Goal: Register for event/course

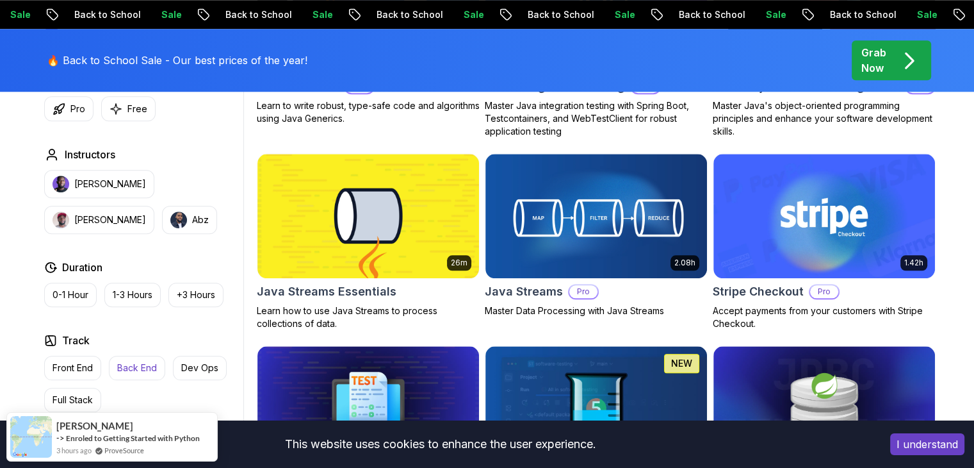
scroll to position [1349, 0]
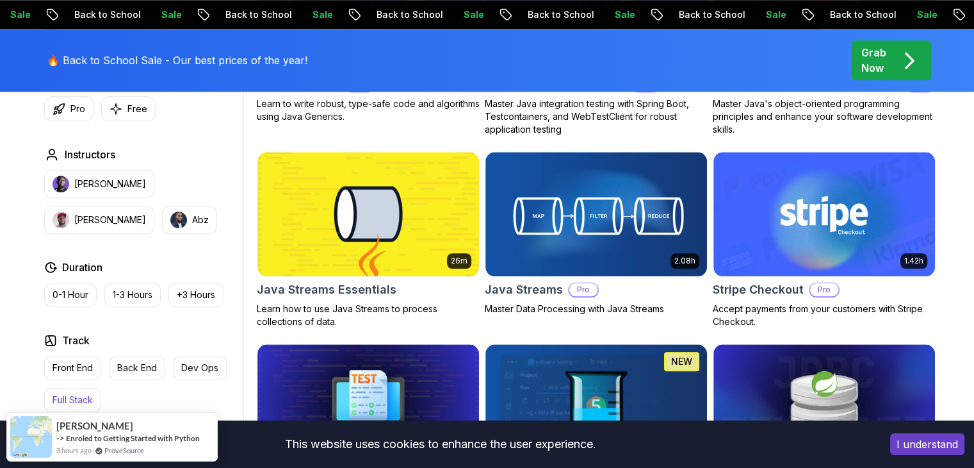
click at [67, 389] on button "Full Stack" at bounding box center [72, 400] width 57 height 24
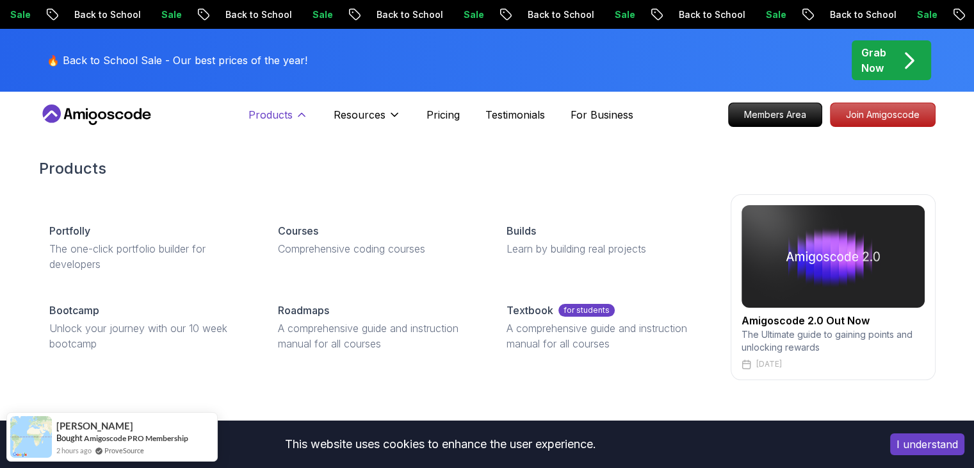
click at [305, 108] on icon at bounding box center [301, 114] width 13 height 13
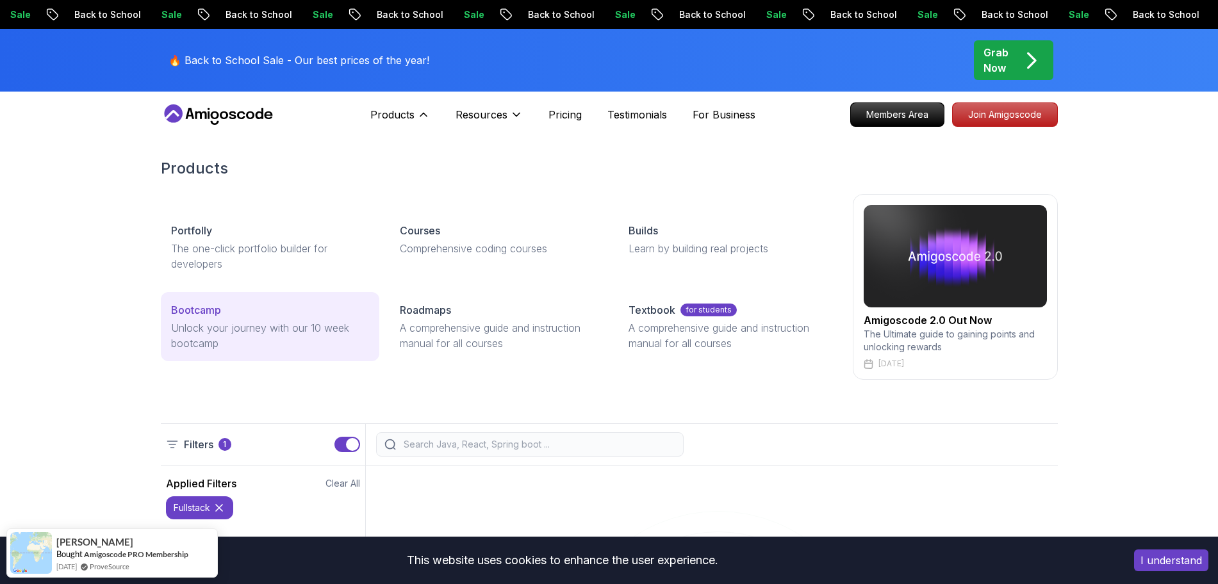
click at [343, 320] on p "Unlock your journey with our 10 week bootcamp" at bounding box center [270, 335] width 198 height 31
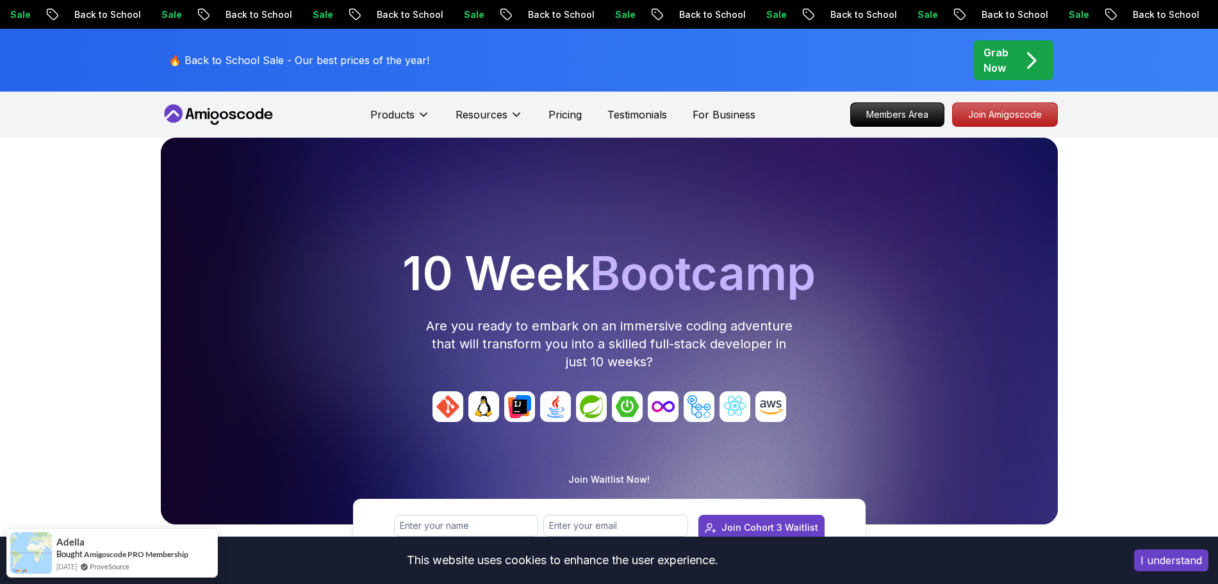
scroll to position [16, 0]
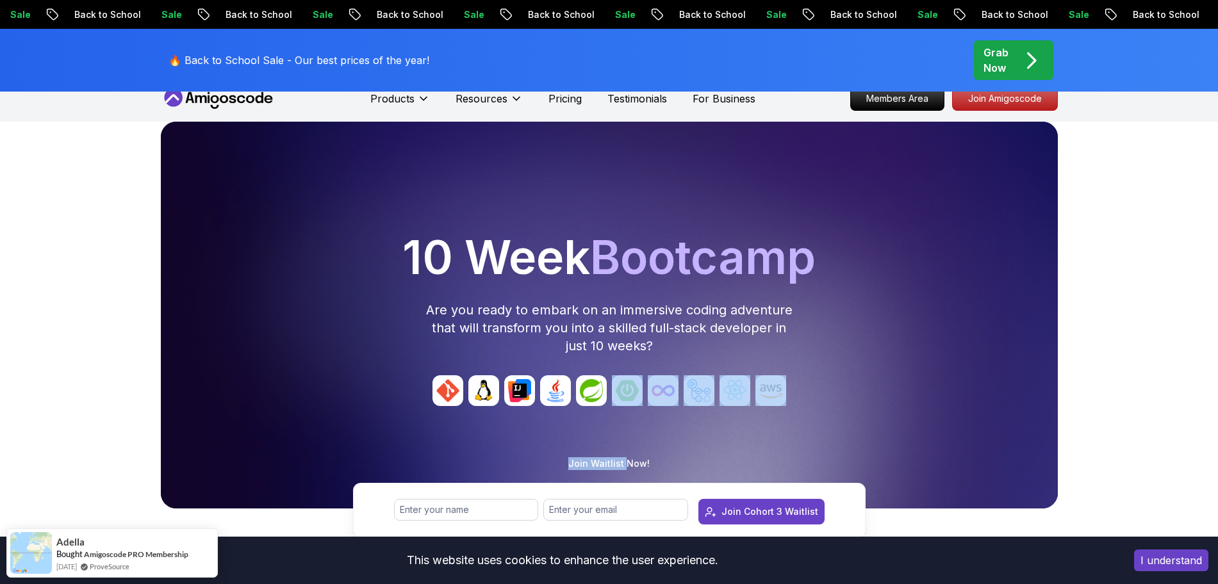
drag, startPoint x: 628, startPoint y: 464, endPoint x: 649, endPoint y: 396, distance: 71.1
click at [649, 396] on div "10 Week Bootcamp Are you ready to embark on an immersive coding adventure that …" at bounding box center [609, 356] width 1218 height 468
click at [649, 396] on img at bounding box center [663, 390] width 31 height 31
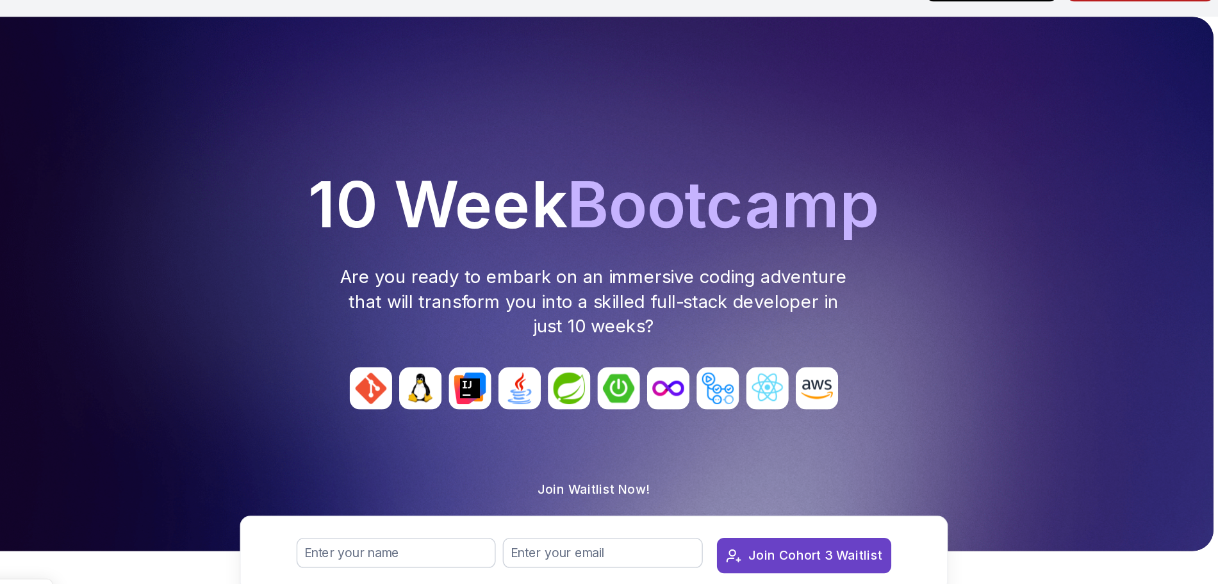
click at [741, 444] on div at bounding box center [609, 315] width 897 height 387
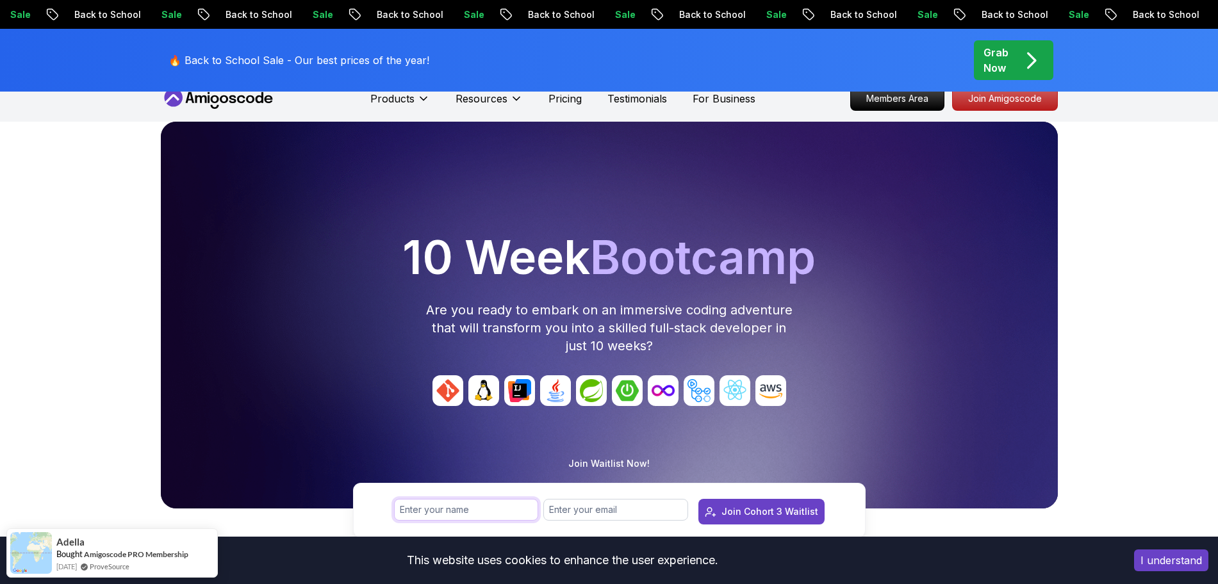
click at [473, 467] on input "text" at bounding box center [466, 510] width 145 height 22
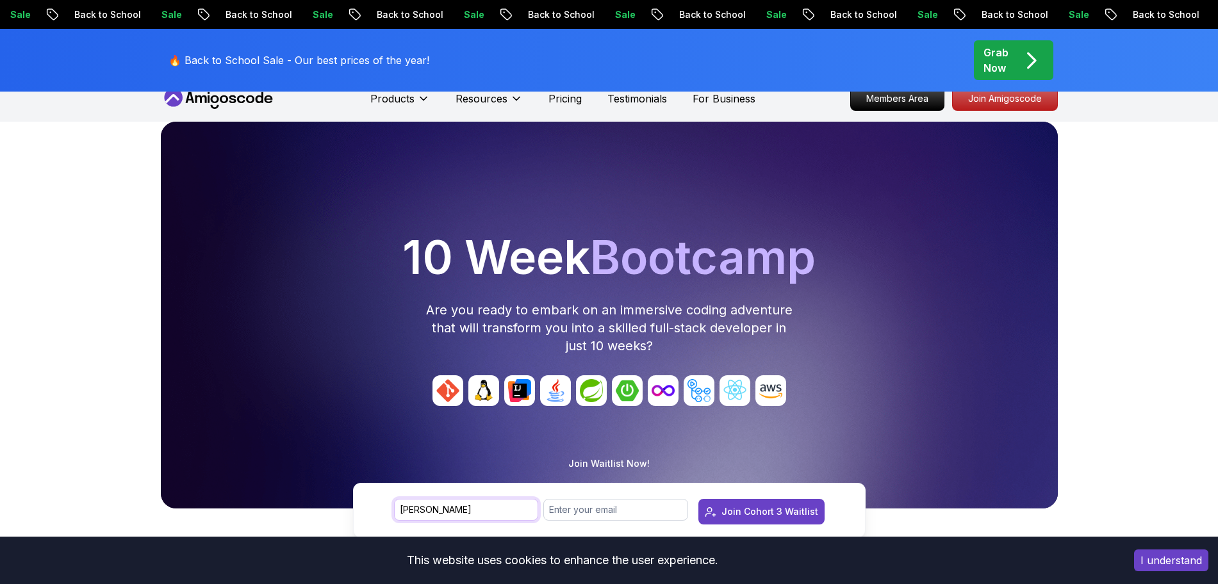
type input "[PERSON_NAME]"
click at [590, 467] on input "email" at bounding box center [615, 510] width 145 height 22
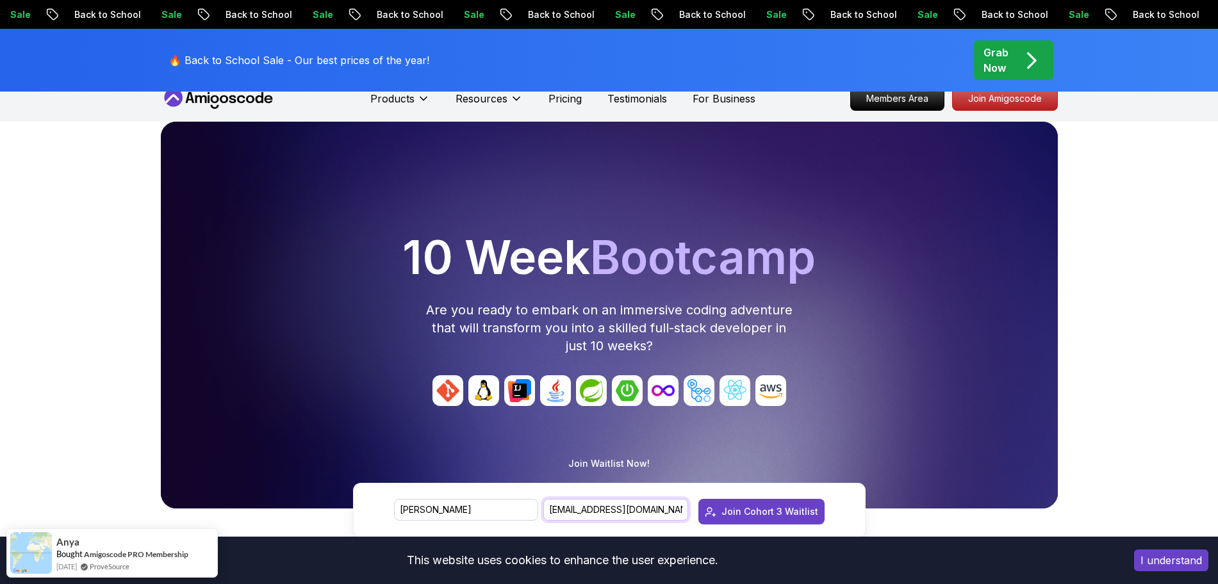
type input "[EMAIL_ADDRESS][DOMAIN_NAME]"
click at [942, 427] on div at bounding box center [609, 405] width 887 height 61
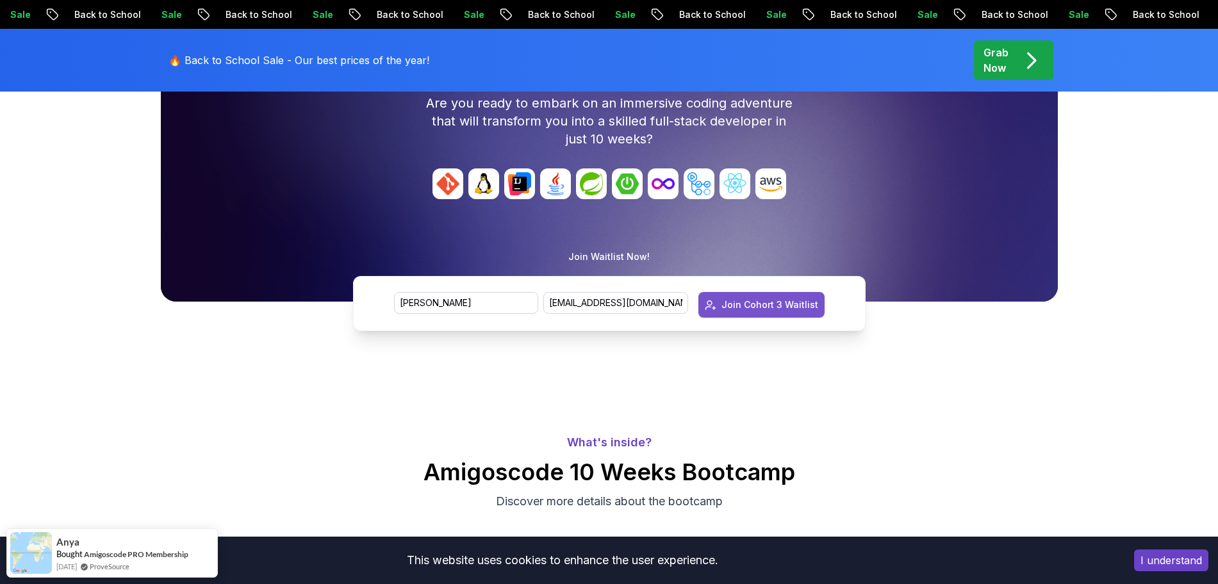
click at [791, 316] on button "Join Cohort 3 Waitlist" at bounding box center [761, 305] width 126 height 26
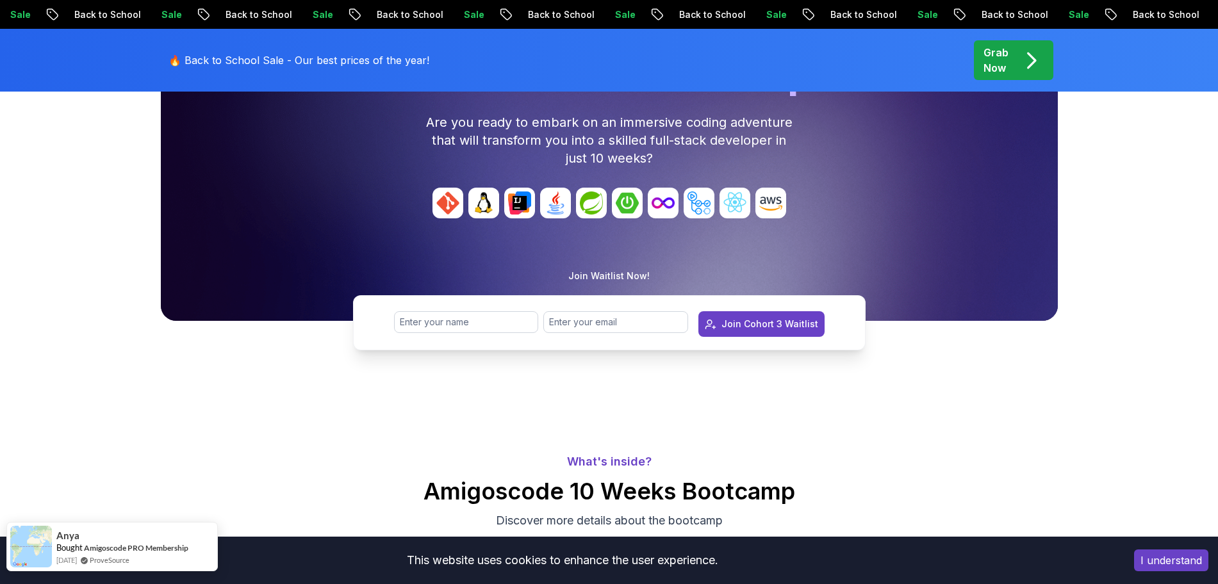
scroll to position [291, 0]
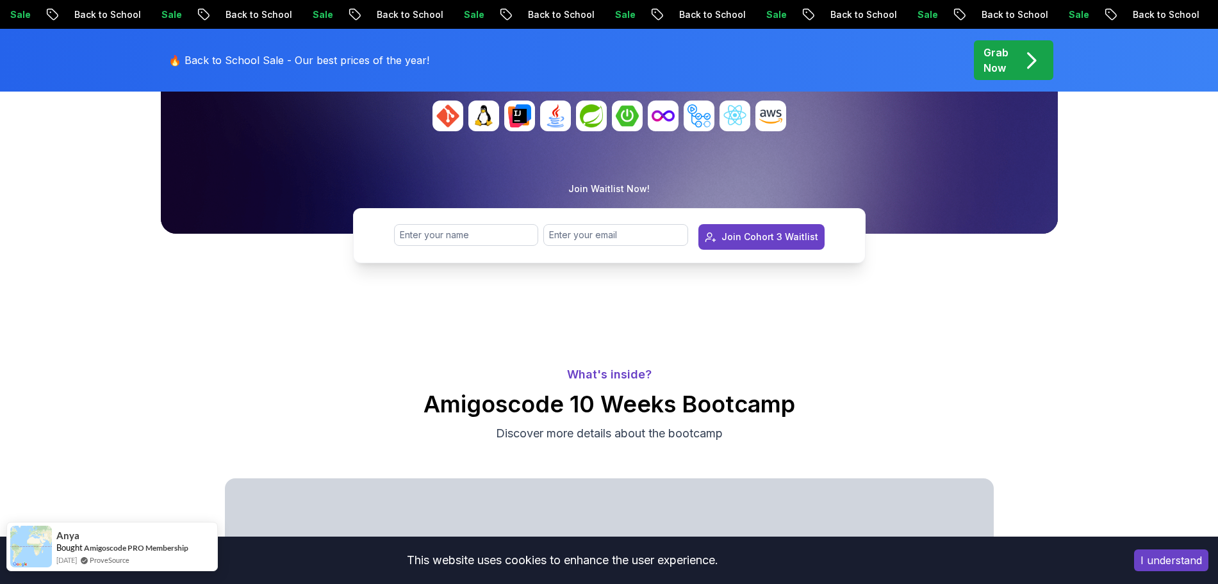
click at [38, 467] on img at bounding box center [31, 547] width 42 height 42
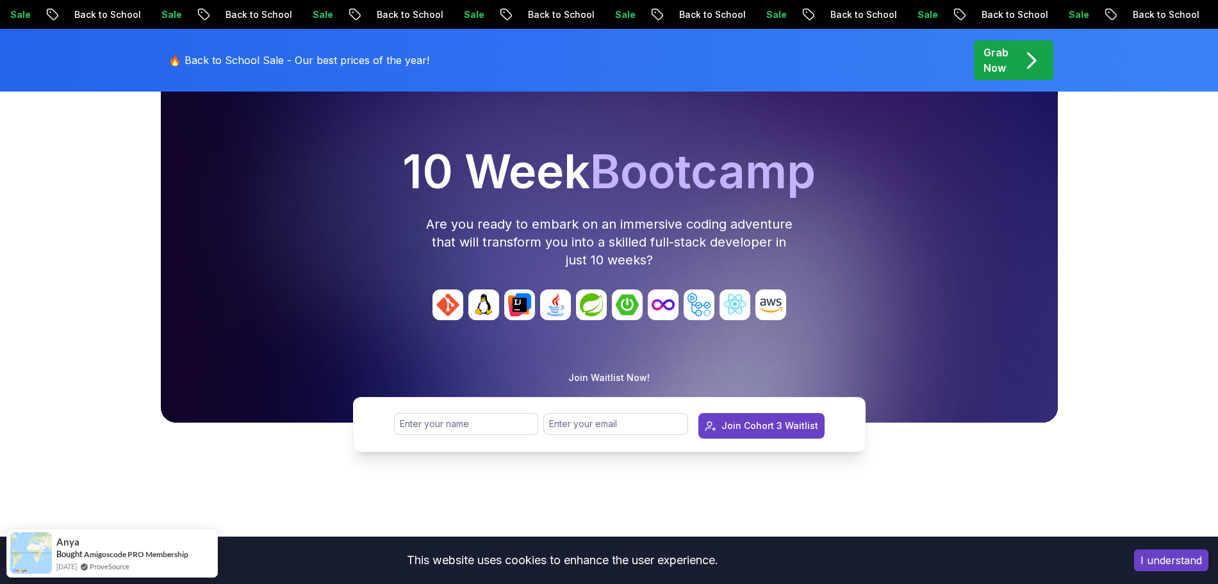
scroll to position [0, 0]
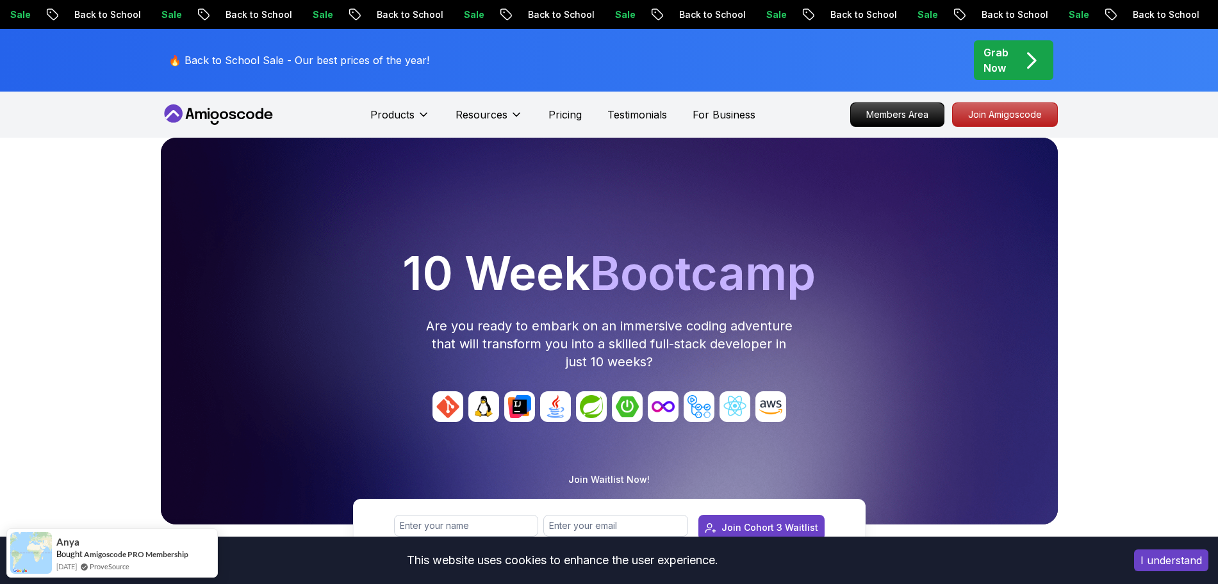
click at [74, 467] on div "Anya Bought Amigoscode PRO Membership [DATE] ProveSource" at bounding box center [111, 552] width 211 height 49
click at [76, 467] on span "[DATE]" at bounding box center [66, 560] width 20 height 11
click at [11, 467] on img at bounding box center [31, 547] width 42 height 42
click at [51, 467] on img at bounding box center [31, 547] width 42 height 42
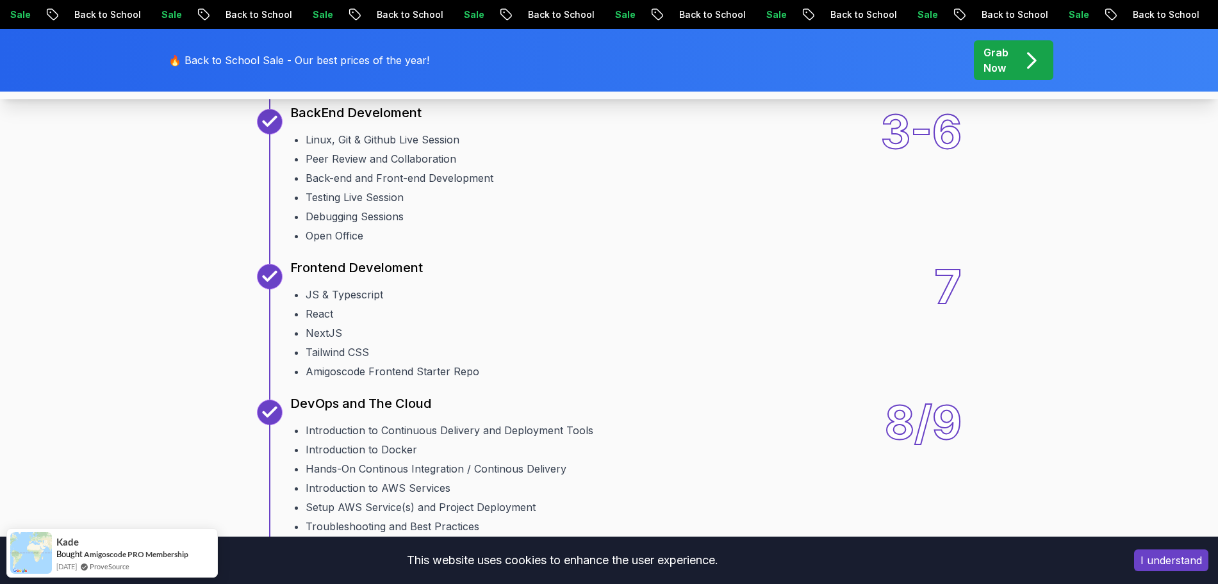
scroll to position [1570, 0]
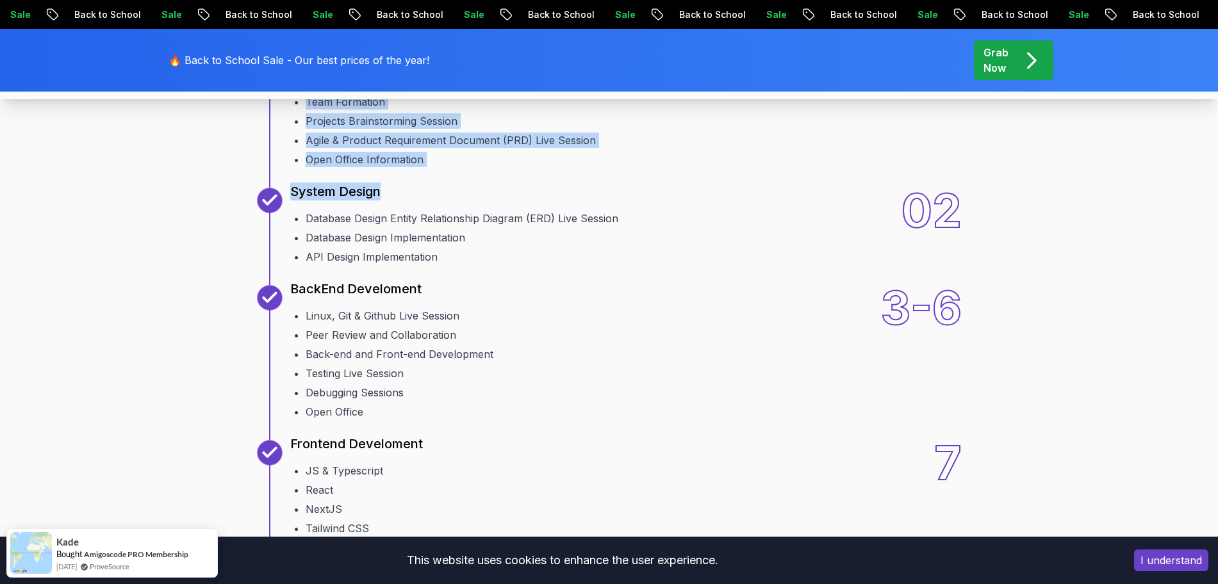
drag, startPoint x: 359, startPoint y: 221, endPoint x: 417, endPoint y: 335, distance: 128.1
click at [417, 335] on div "10 Weeks Curriculum Discover a detailed curriculum that guides you through key …" at bounding box center [609, 455] width 897 height 1134
click at [441, 206] on div "System Design" at bounding box center [454, 197] width 328 height 18
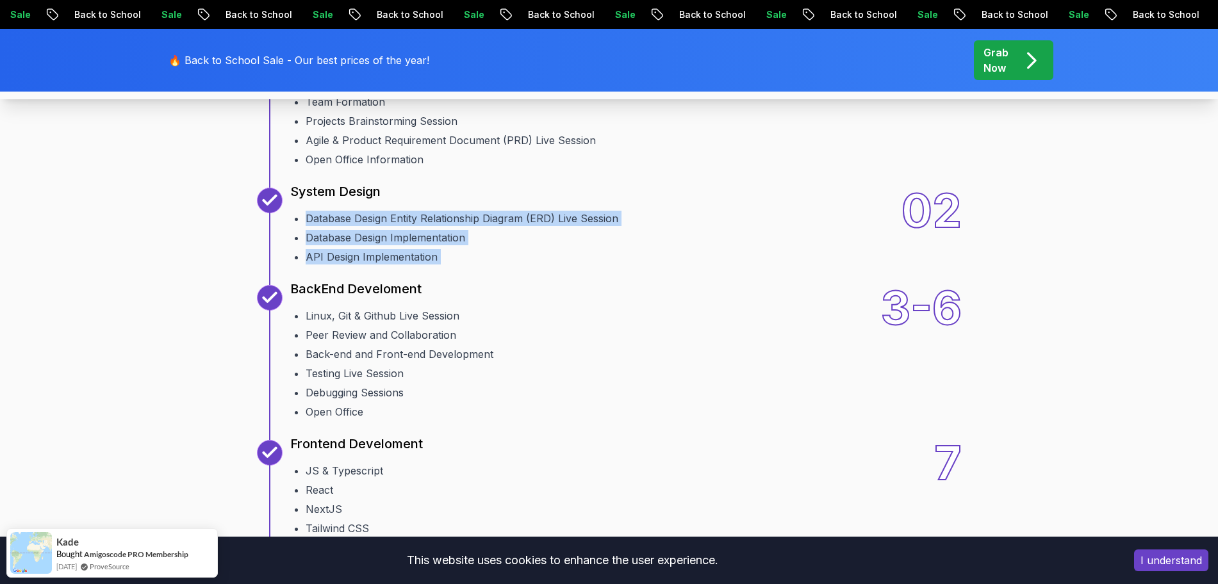
drag, startPoint x: 441, startPoint y: 355, endPoint x: 481, endPoint y: 429, distance: 83.7
click at [481, 429] on div "10 Weeks Curriculum Discover a detailed curriculum that guides you through key …" at bounding box center [609, 455] width 897 height 1134
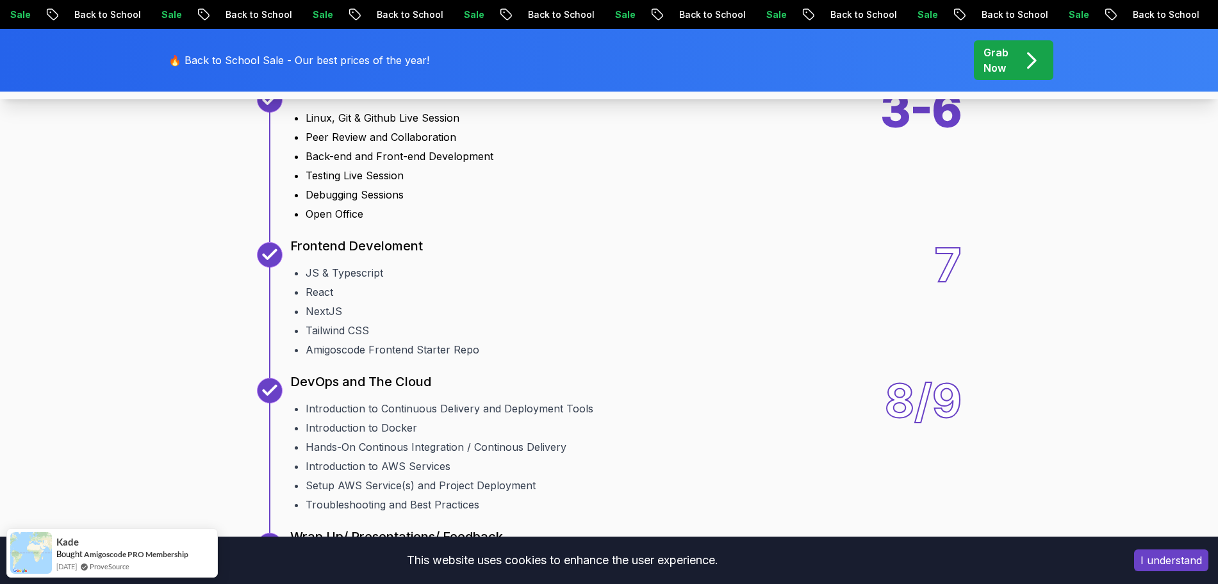
click at [376, 126] on li "Linux, Git & Github Live Session" at bounding box center [400, 117] width 188 height 15
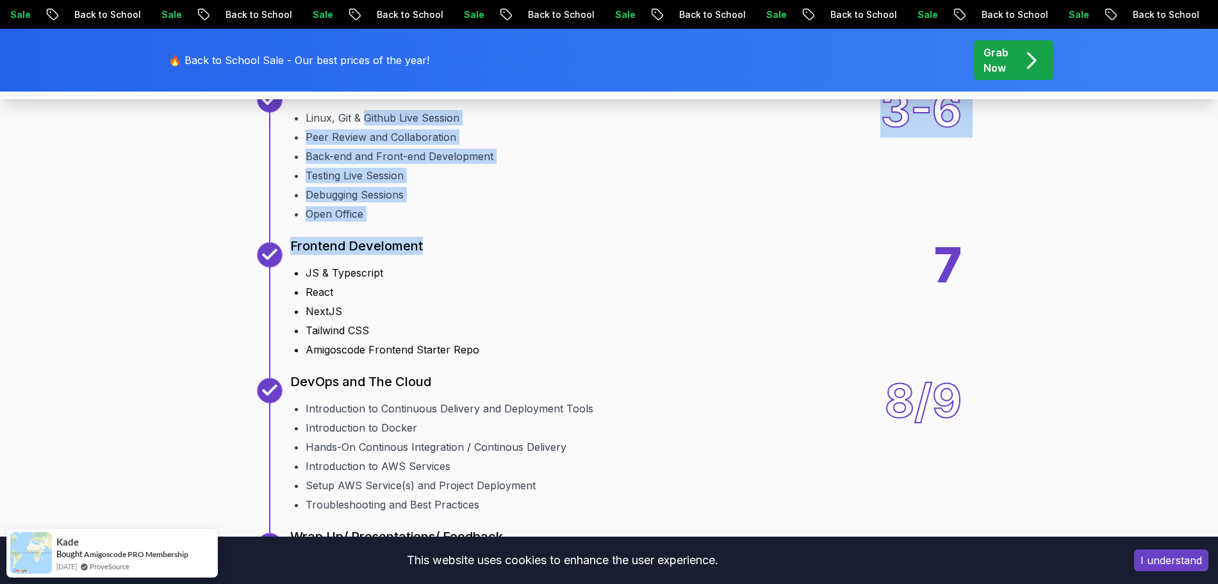
drag, startPoint x: 376, startPoint y: 278, endPoint x: 414, endPoint y: 405, distance: 132.5
click at [414, 405] on div "10 Weeks Curriculum Discover a detailed curriculum that guides you through key …" at bounding box center [609, 257] width 897 height 1134
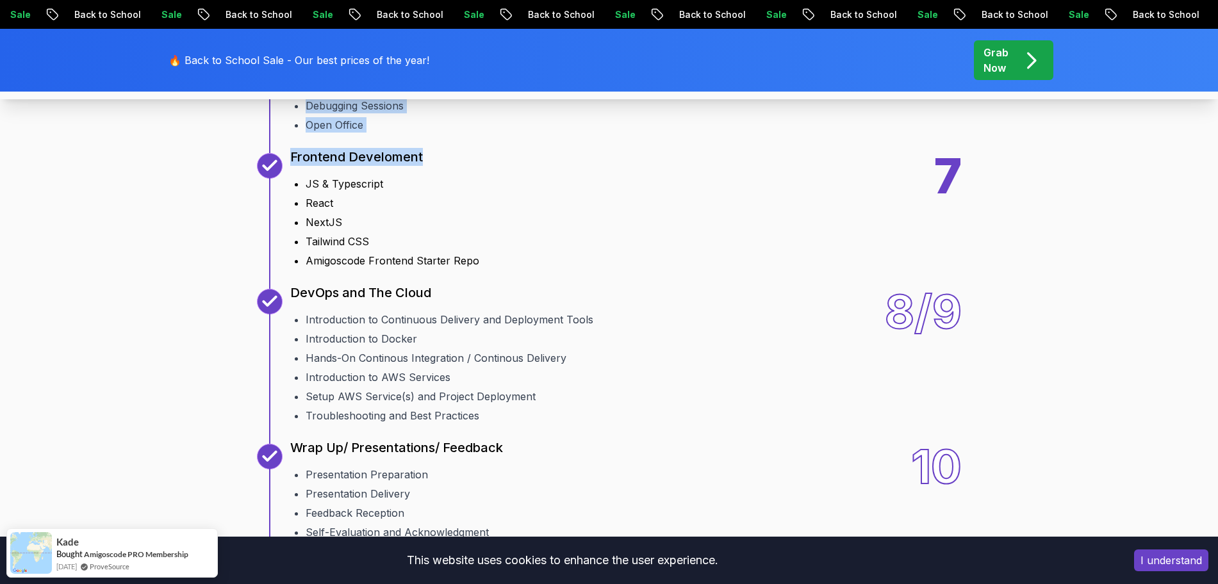
scroll to position [1863, 0]
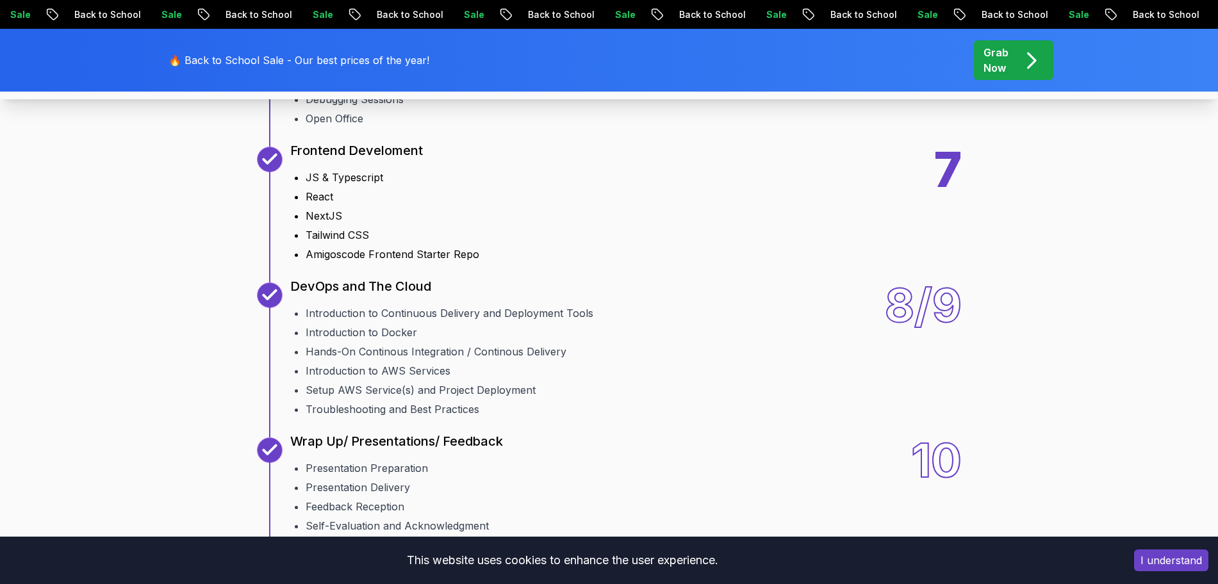
click at [414, 243] on li "Tailwind CSS" at bounding box center [393, 234] width 174 height 15
click at [307, 185] on li "JS & Typescript" at bounding box center [393, 177] width 174 height 15
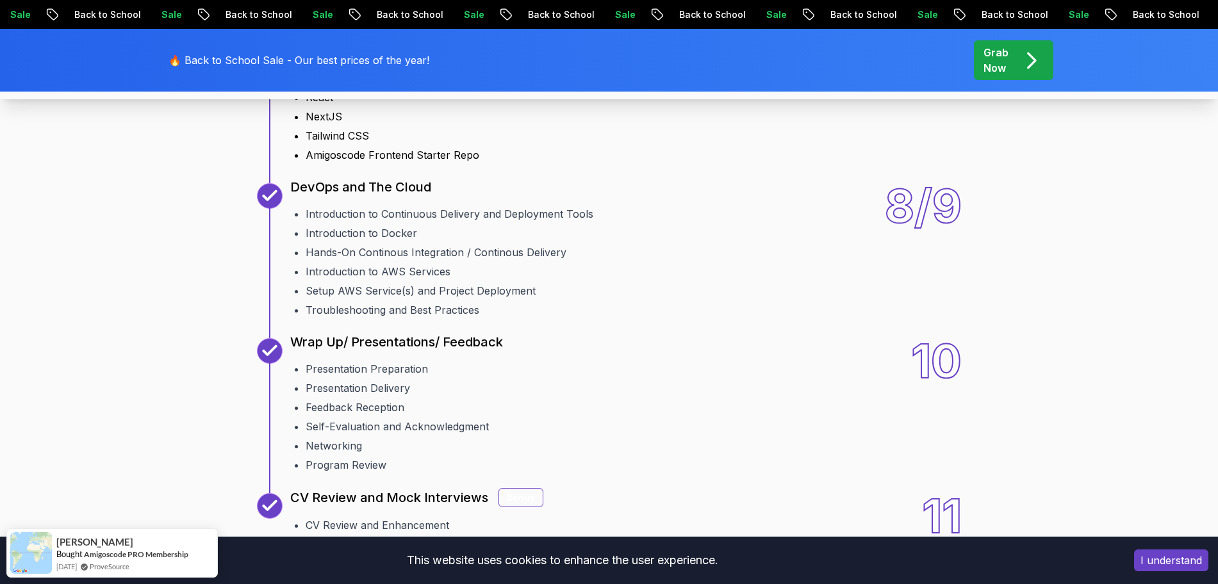
scroll to position [1972, 0]
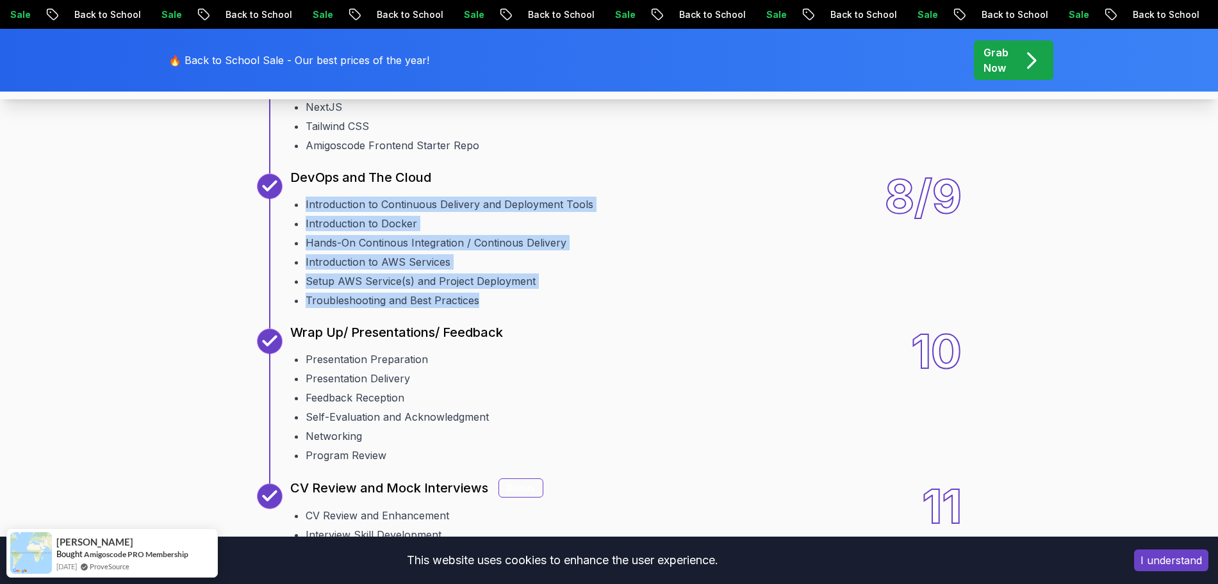
drag, startPoint x: 291, startPoint y: 356, endPoint x: 534, endPoint y: 481, distance: 272.8
click at [534, 467] on div "10 Weeks Curriculum Discover a detailed curriculum that guides you through key …" at bounding box center [609, 53] width 897 height 1134
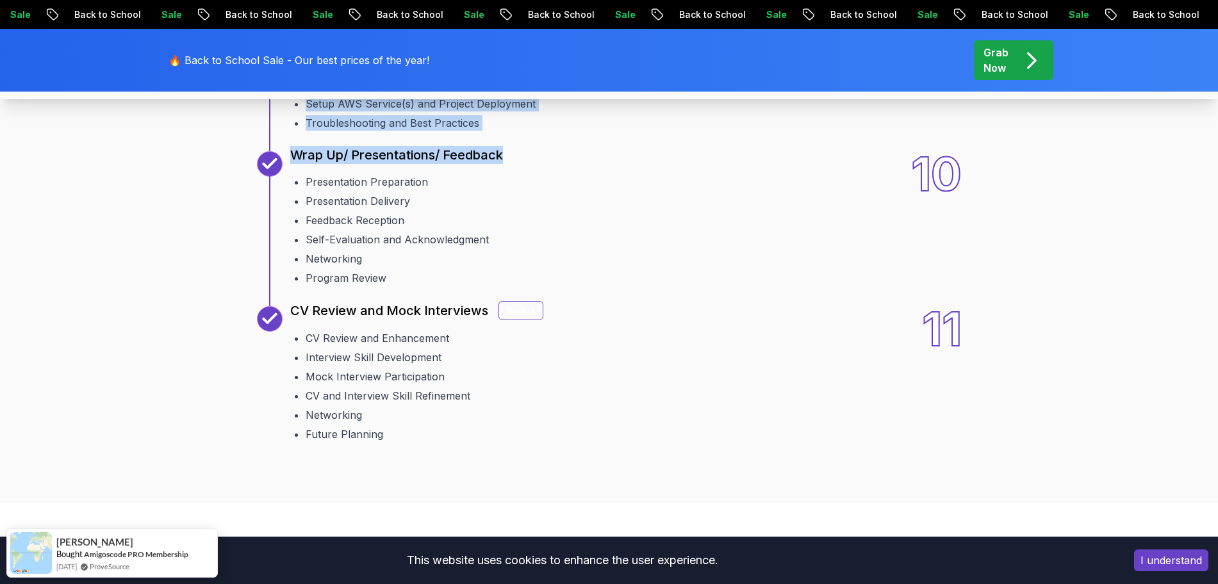
scroll to position [2163, 0]
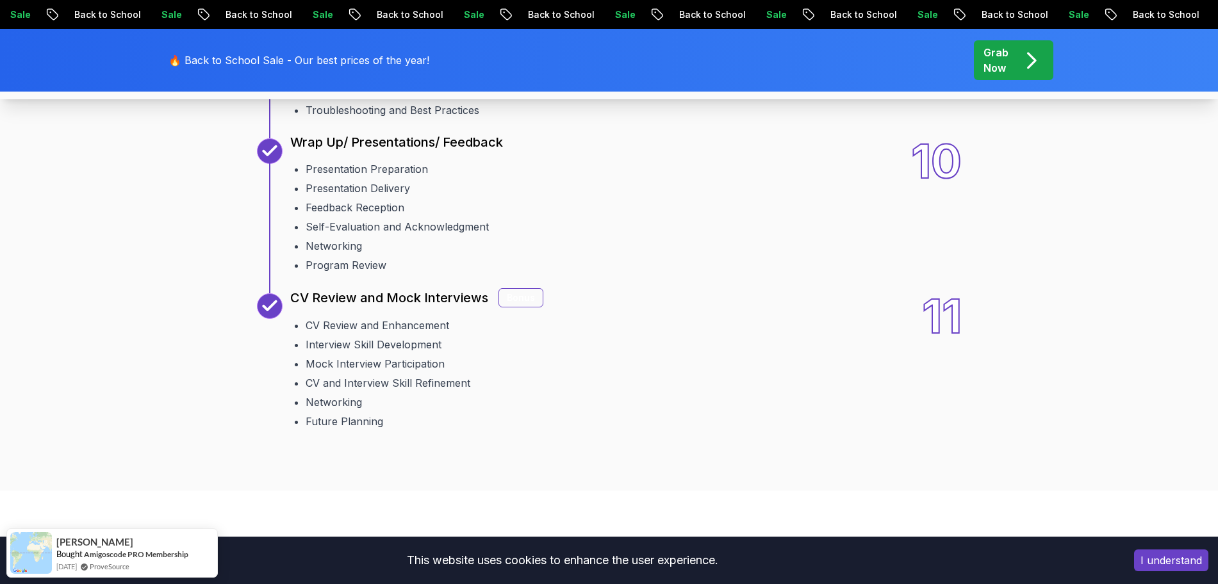
click at [534, 333] on li "CV Review and Enhancement" at bounding box center [425, 325] width 238 height 15
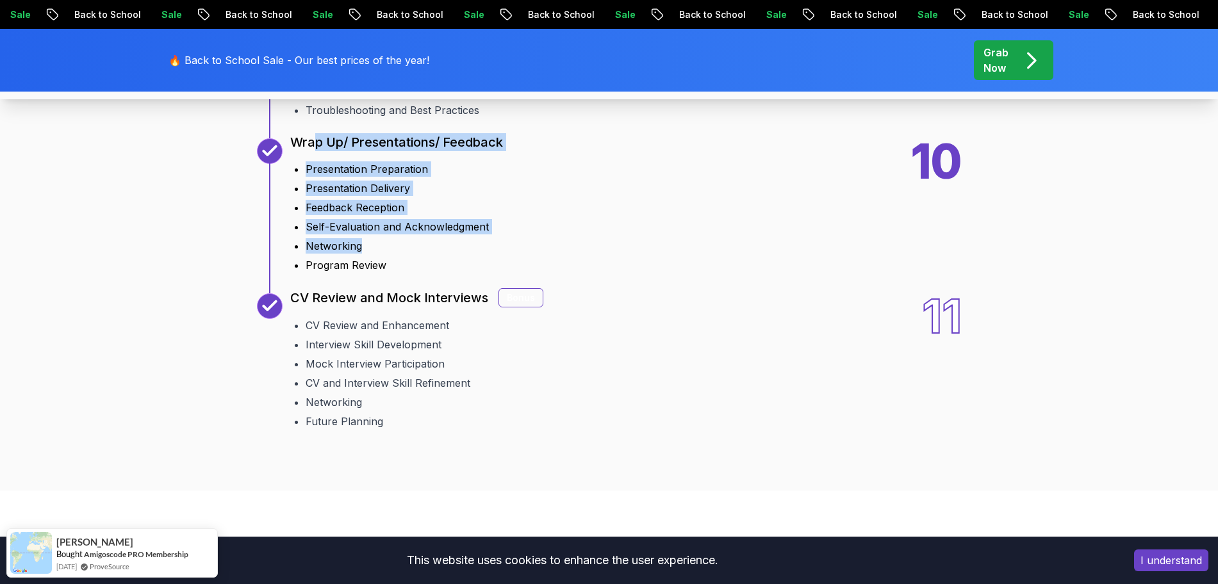
drag, startPoint x: 313, startPoint y: 304, endPoint x: 401, endPoint y: 426, distance: 150.6
click at [401, 273] on div "10 Wrap Up/ Presentations/ Feedback Presentation Preparation Presentation Deliv…" at bounding box center [396, 205] width 213 height 135
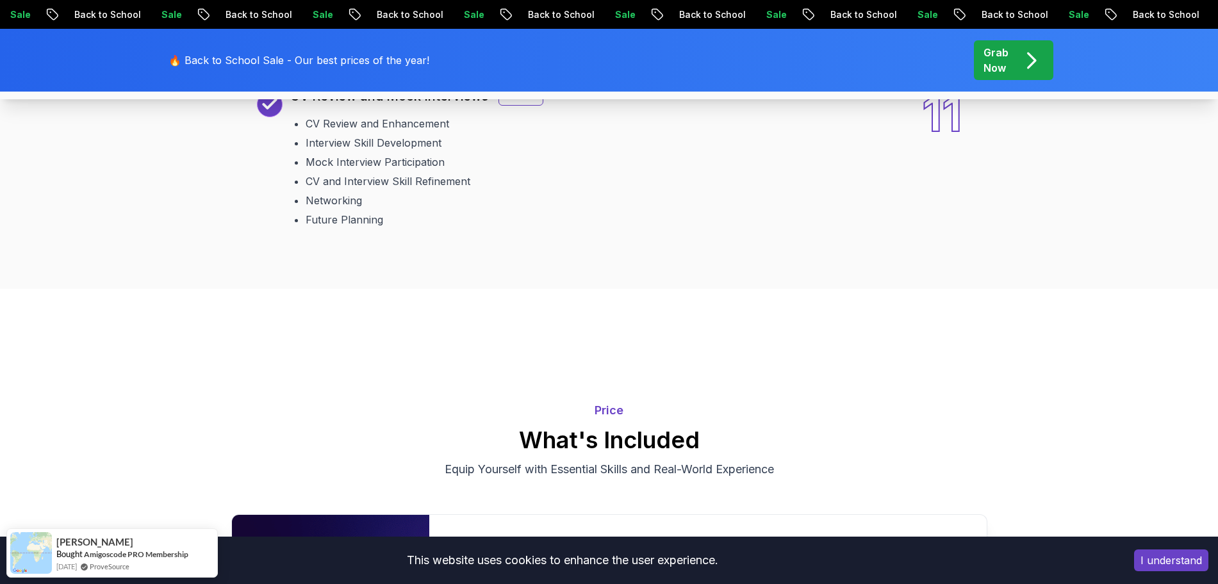
scroll to position [2368, 0]
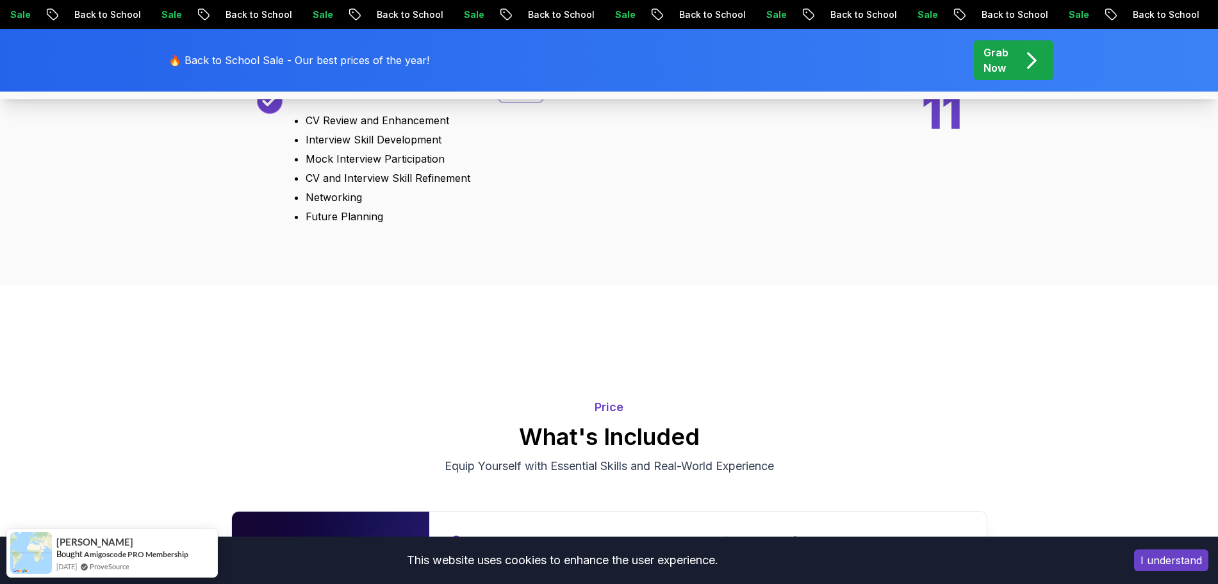
click at [405, 224] on li "Future Planning" at bounding box center [425, 216] width 238 height 15
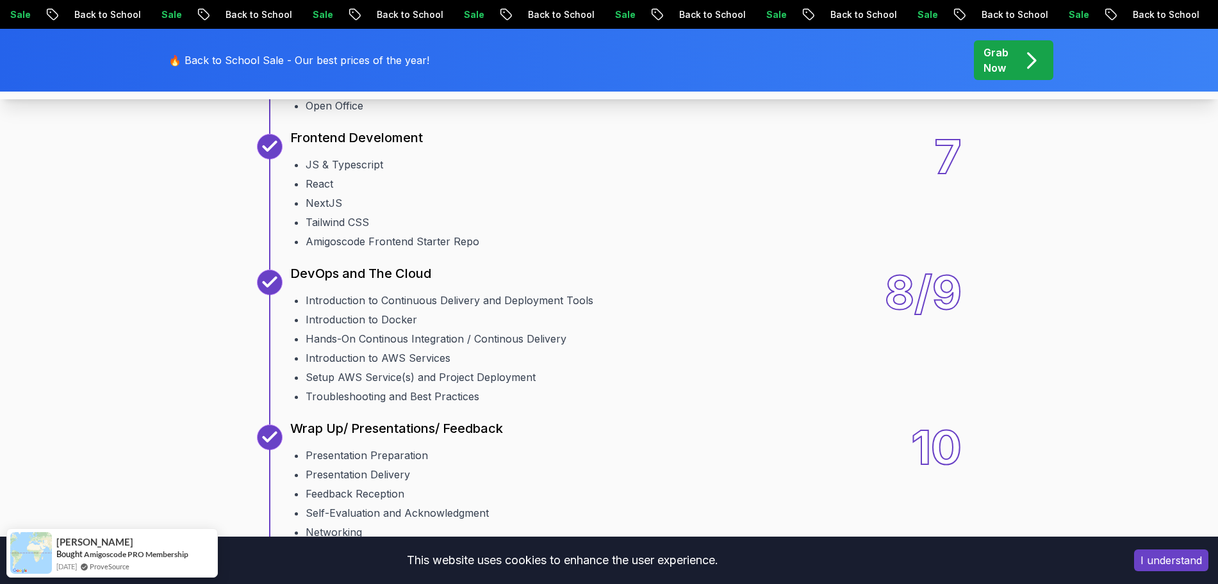
scroll to position [1876, 0]
click at [388, 192] on li "React" at bounding box center [393, 184] width 174 height 15
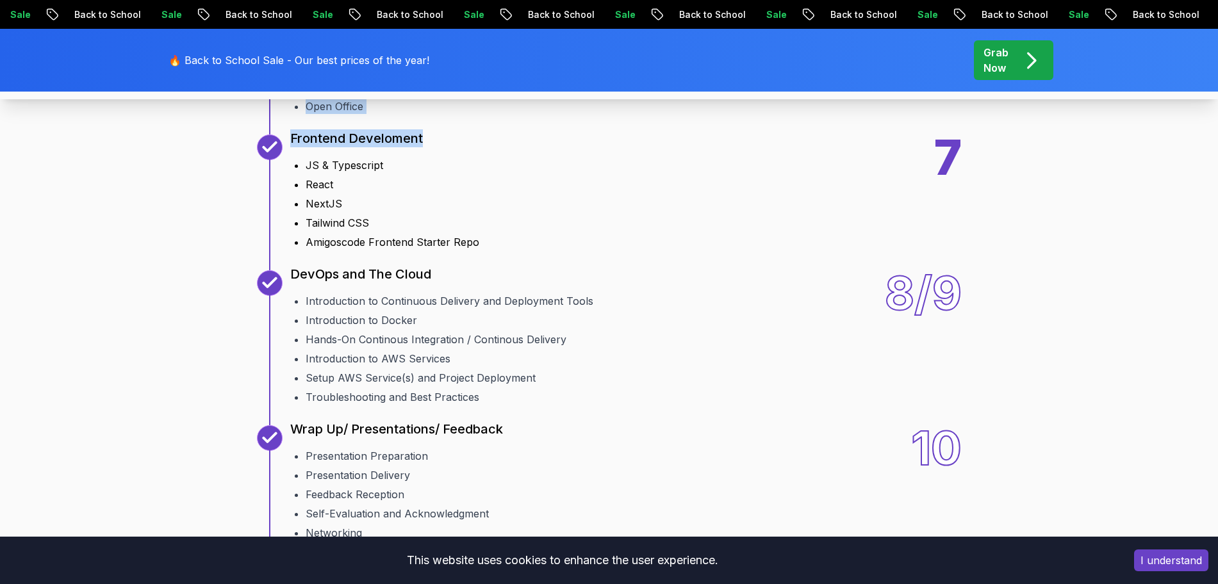
drag, startPoint x: 350, startPoint y: 140, endPoint x: 414, endPoint y: 293, distance: 166.0
click at [414, 293] on div "10 Weeks Curriculum Discover a detailed curriculum that guides you through key …" at bounding box center [609, 149] width 897 height 1134
click at [414, 147] on p "Frontend Develoment" at bounding box center [356, 138] width 133 height 18
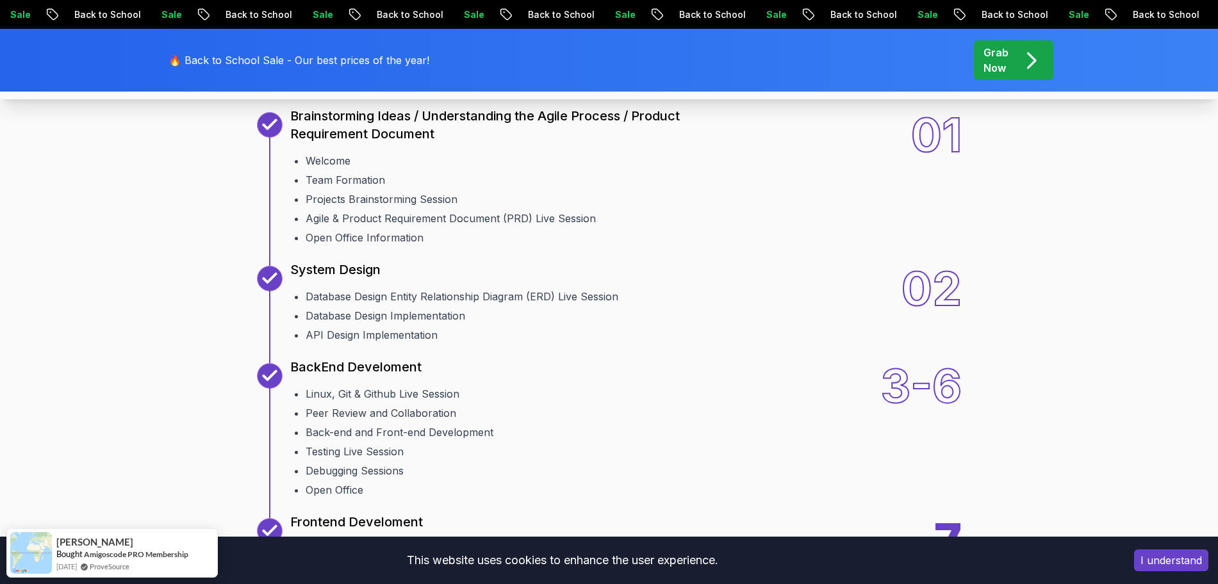
scroll to position [1480, 0]
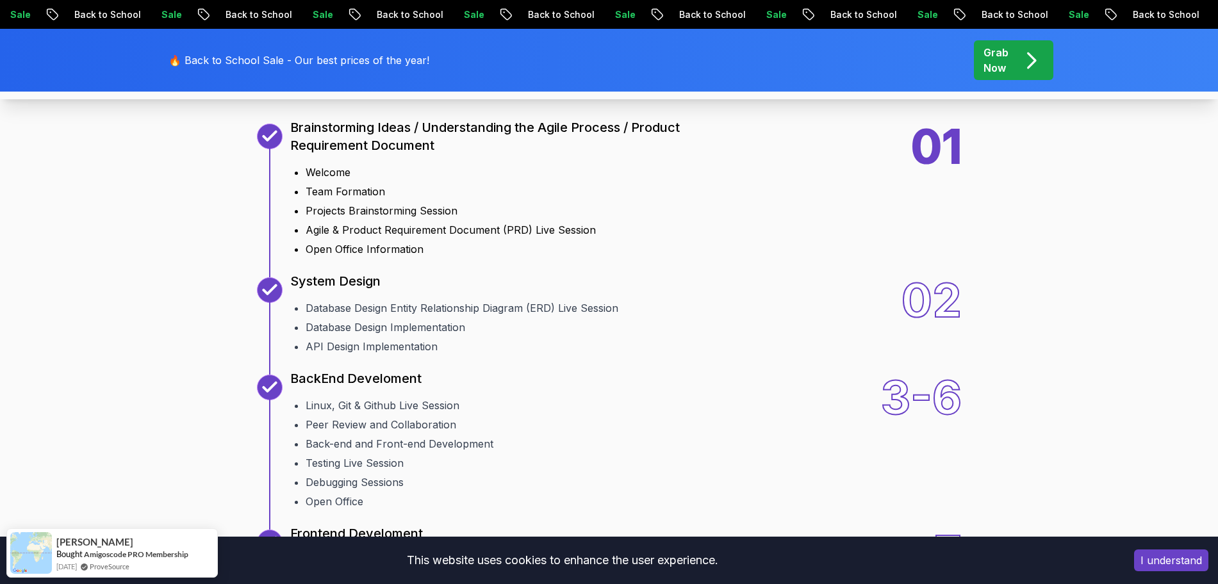
click at [944, 257] on div "01" at bounding box center [936, 190] width 51 height 133
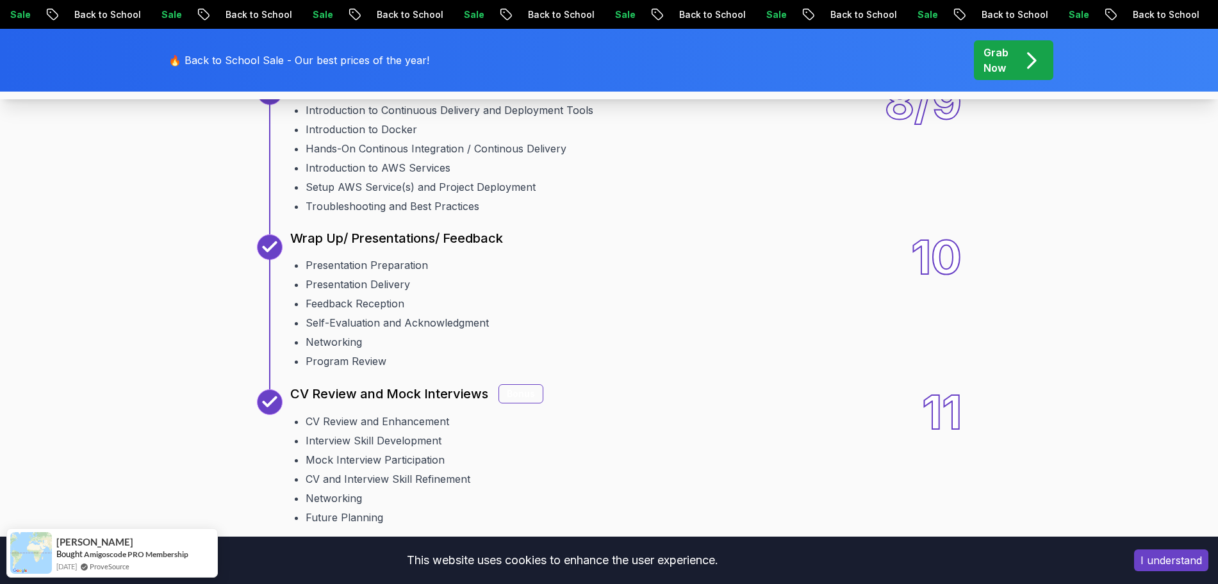
scroll to position [2049, 0]
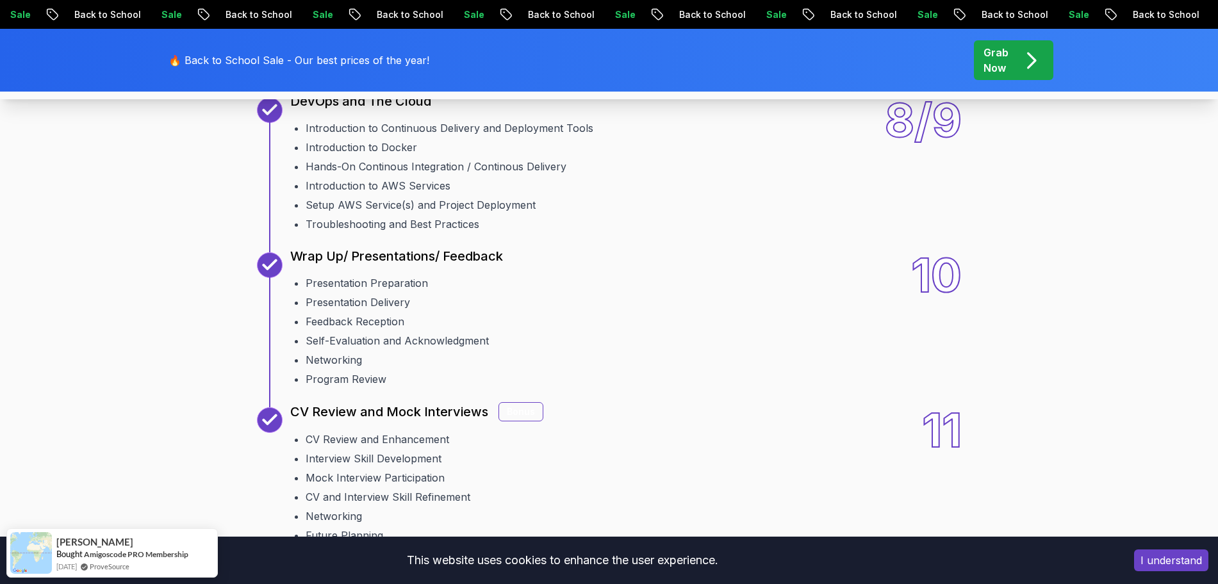
drag, startPoint x: 438, startPoint y: 132, endPoint x: 675, endPoint y: 238, distance: 260.1
click at [675, 77] on div "7 Frontend Develoment JS & Typescript React NextJS Tailwind CSS Amigoscode Fron…" at bounding box center [609, 19] width 705 height 115
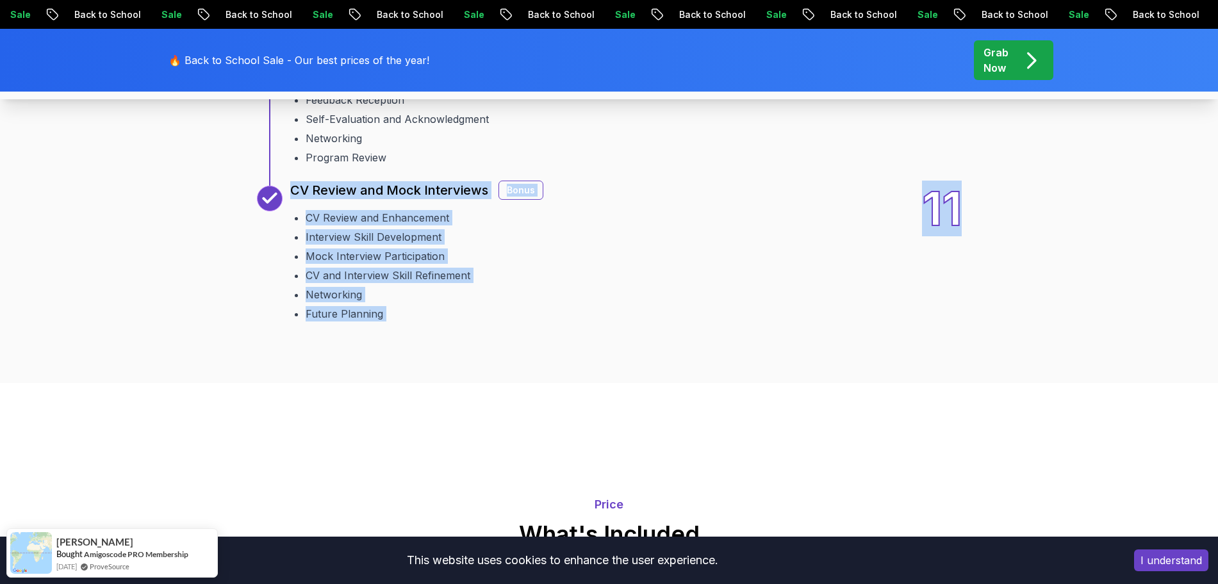
drag, startPoint x: 1109, startPoint y: 315, endPoint x: 1036, endPoint y: 454, distance: 157.3
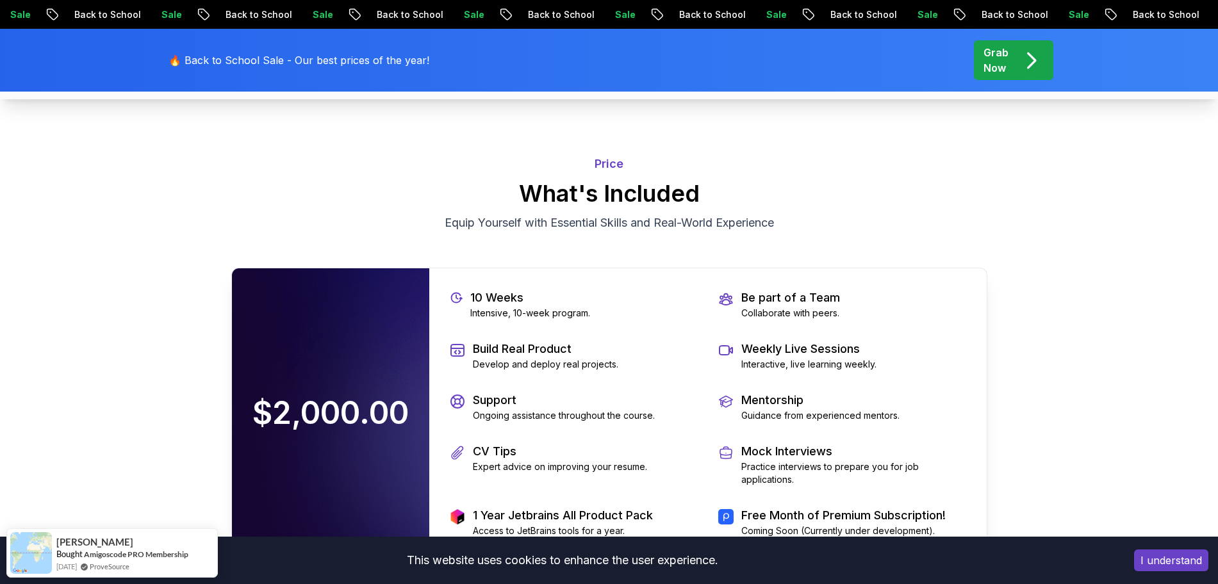
click at [937, 272] on div "Price What's Included Equip Yourself with Essential Skills and Real-World Exper…" at bounding box center [609, 349] width 769 height 542
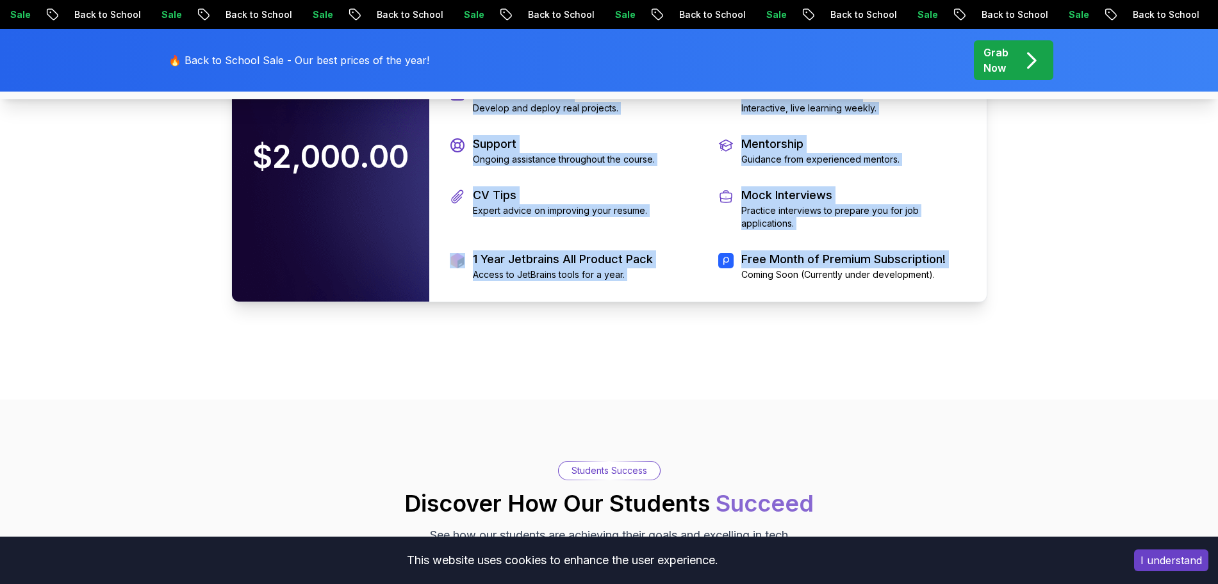
drag, startPoint x: 644, startPoint y: 193, endPoint x: 746, endPoint y: 474, distance: 298.3
click at [746, 364] on div "Price What's Included Equip Yourself with Essential Skills and Real-World Exper…" at bounding box center [609, 93] width 769 height 542
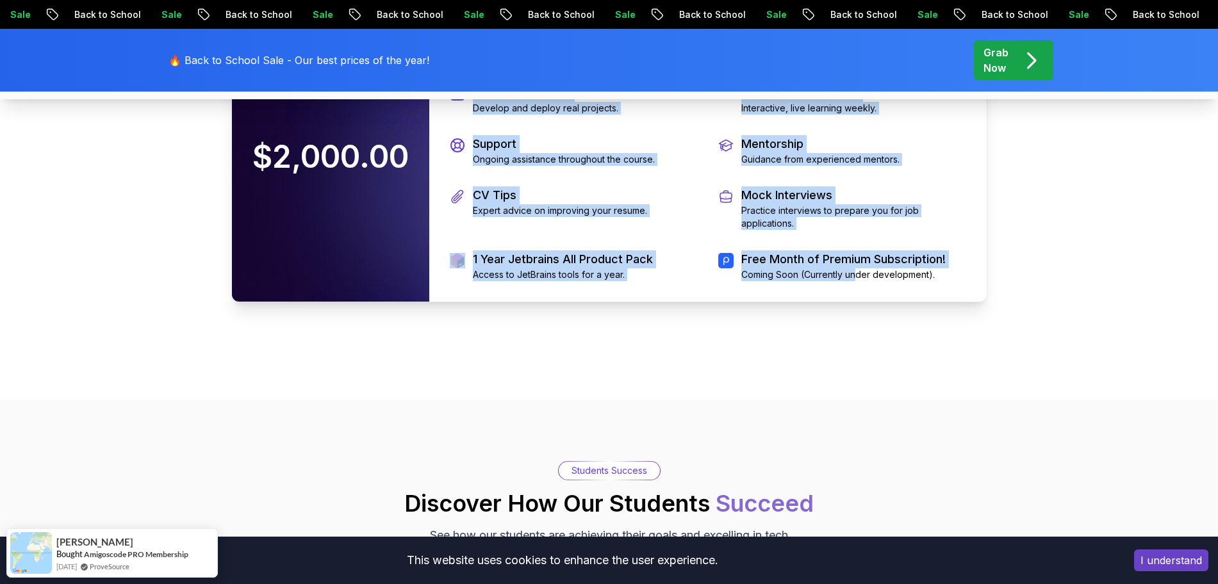
drag, startPoint x: 857, startPoint y: 473, endPoint x: 760, endPoint y: 191, distance: 298.8
click at [760, 191] on div "Price What's Included Equip Yourself with Essential Skills and Real-World Exper…" at bounding box center [609, 93] width 769 height 542
click at [974, 426] on main "10 Week Bootcamp Are you ready to embark on an immersive coding adventure that …" at bounding box center [609, 228] width 1218 height 5914
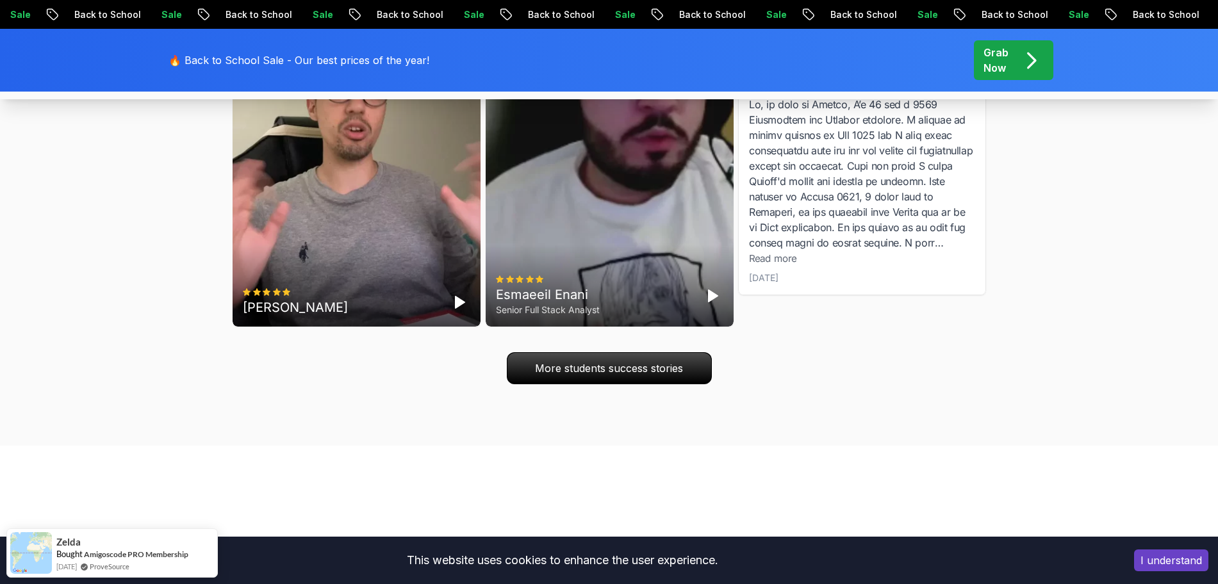
scroll to position [4137, 0]
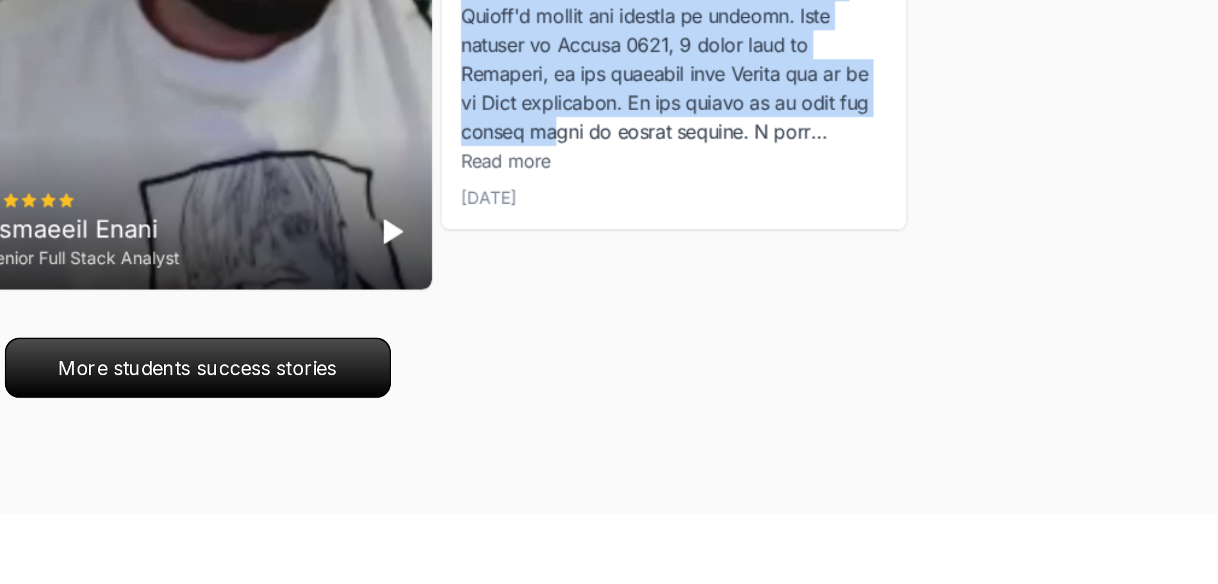
drag, startPoint x: 814, startPoint y: 413, endPoint x: 801, endPoint y: 309, distance: 103.9
click at [801, 249] on div at bounding box center [862, 172] width 226 height 154
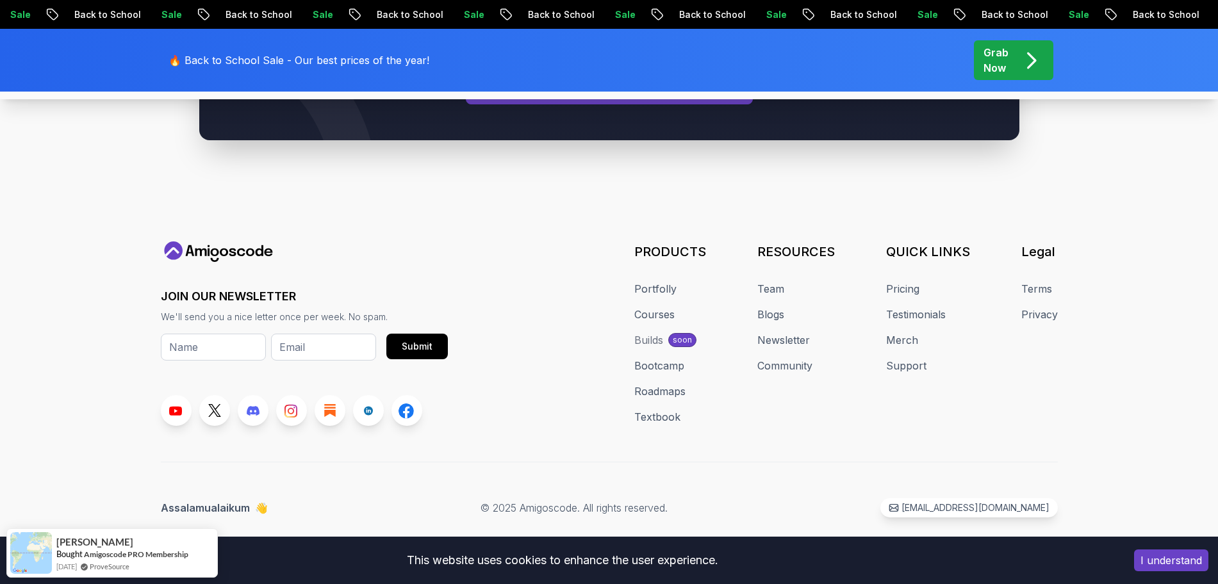
scroll to position [6272, 0]
